Goal: Information Seeking & Learning: Learn about a topic

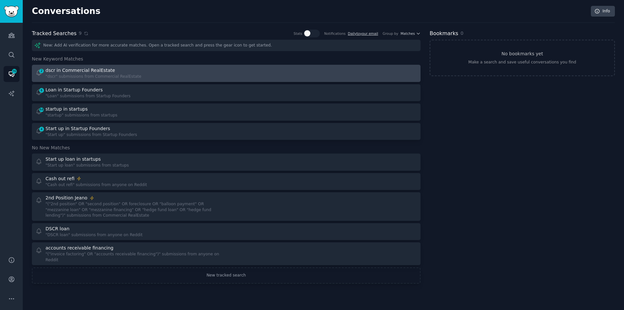
click at [116, 72] on div "dscr in Commercial RealEstate" at bounding box center [93, 70] width 96 height 7
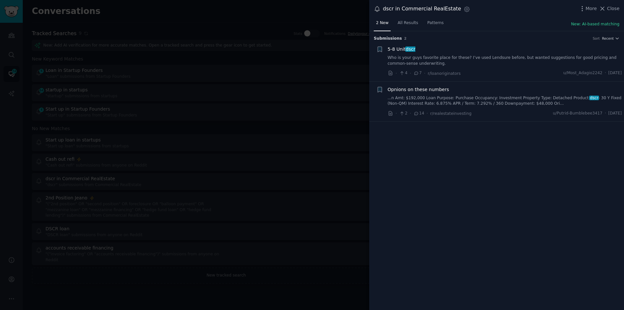
click at [456, 96] on link "...n Amt: $192,000 Loan Purpose: Purchase Occupancy: Investment Property Type: …" at bounding box center [504, 100] width 234 height 11
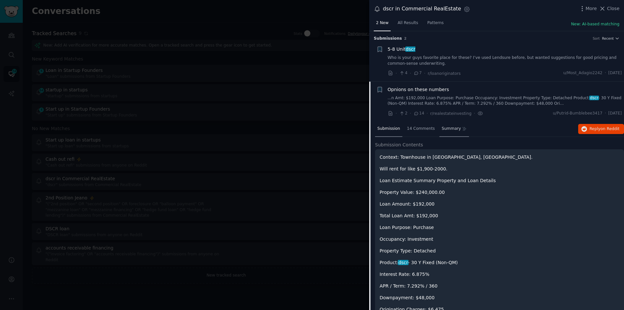
click at [443, 127] on span "Summary" at bounding box center [450, 129] width 19 height 6
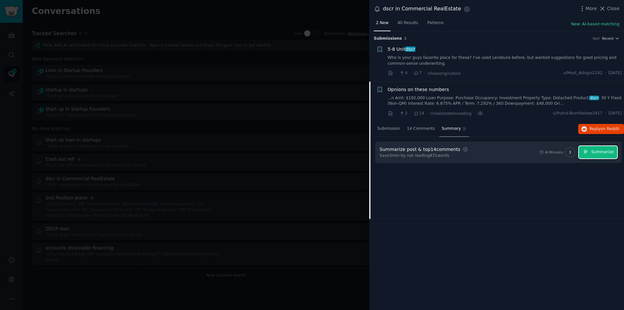
click at [602, 148] on button "Summarize" at bounding box center [597, 152] width 38 height 13
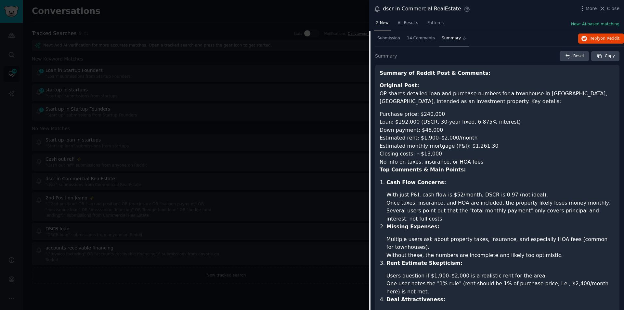
scroll to position [79, 0]
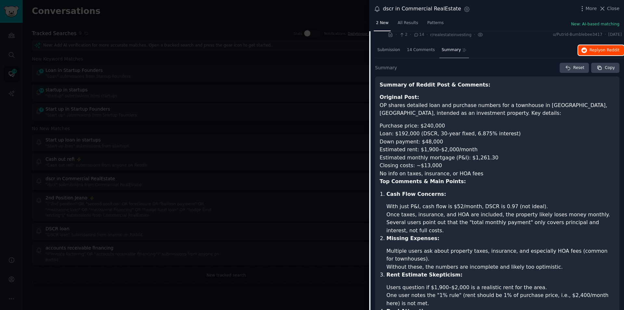
click at [605, 48] on span "on Reddit" at bounding box center [609, 50] width 19 height 5
